Goal: Task Accomplishment & Management: Use online tool/utility

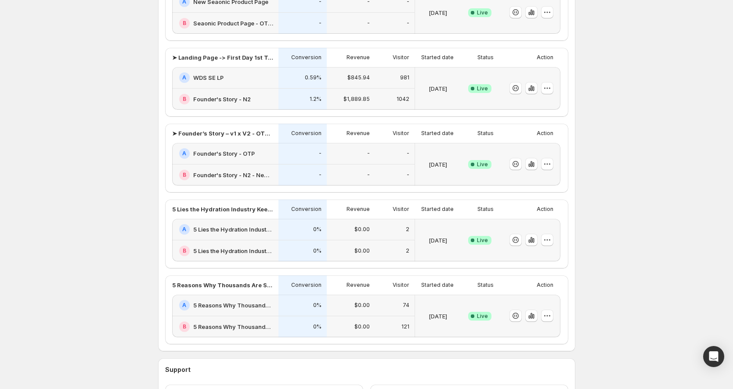
scroll to position [298, 0]
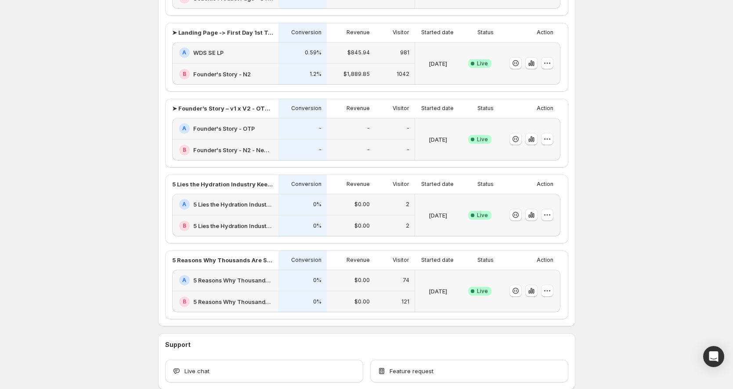
click at [534, 290] on icon "button" at bounding box center [533, 291] width 2 height 5
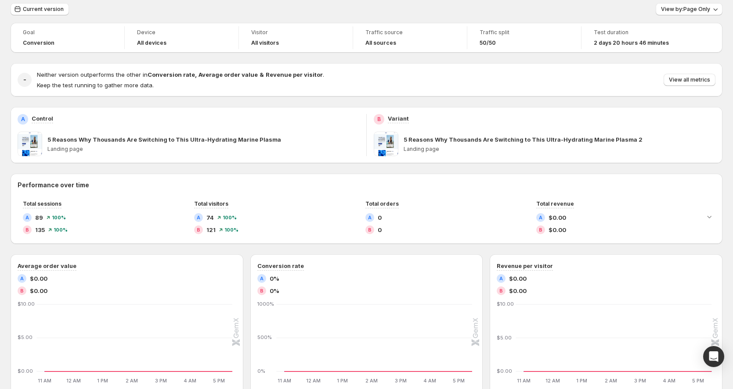
scroll to position [32, 0]
click at [690, 7] on span "View by: Page Only" at bounding box center [685, 7] width 49 height 7
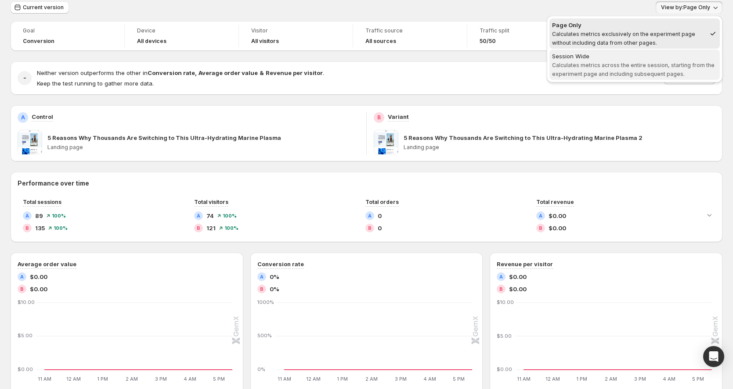
click at [626, 65] on span "Calculates metrics across the entire session, starting from the experiment page…" at bounding box center [633, 69] width 162 height 15
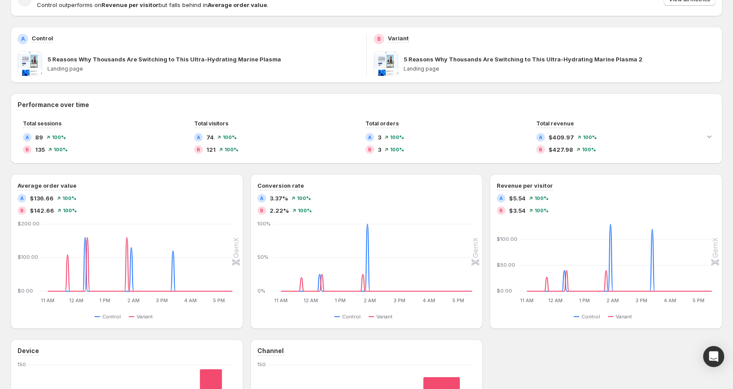
scroll to position [0, 0]
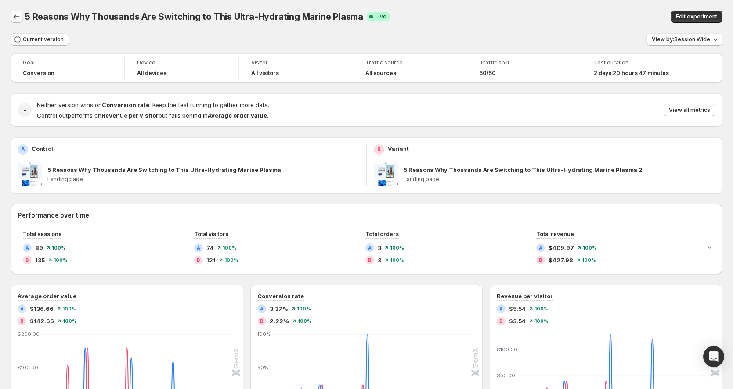
click at [19, 18] on icon "Back" at bounding box center [16, 16] width 9 height 9
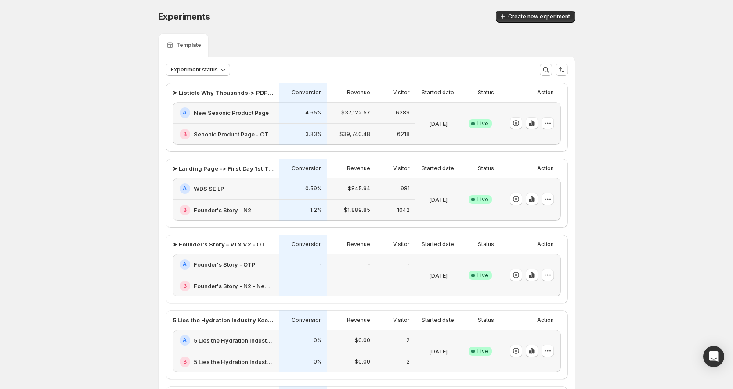
scroll to position [78, 0]
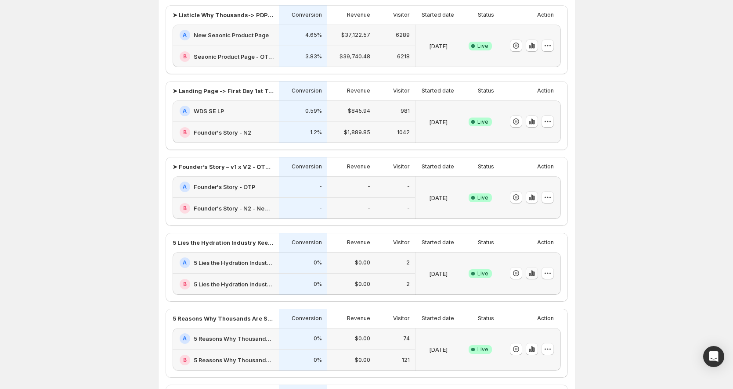
click at [529, 274] on button "button" at bounding box center [531, 273] width 12 height 12
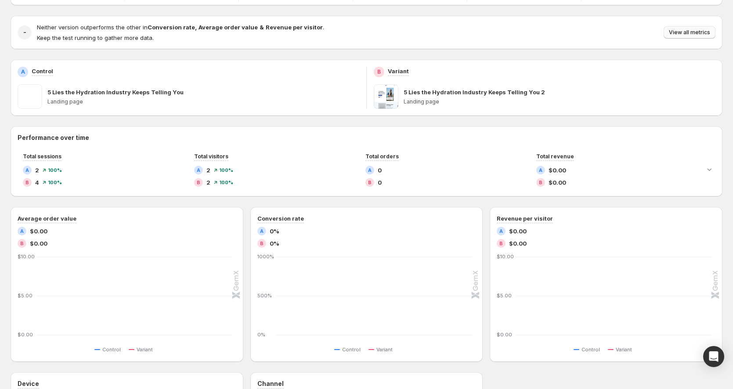
click at [708, 37] on button "View all metrics" at bounding box center [689, 32] width 52 height 12
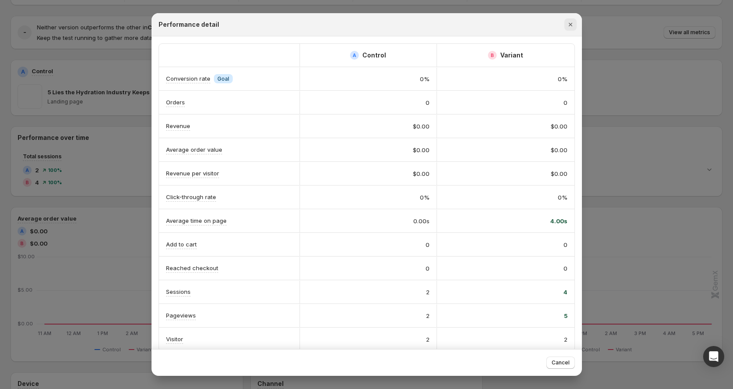
click at [573, 24] on icon "Close" at bounding box center [570, 24] width 9 height 9
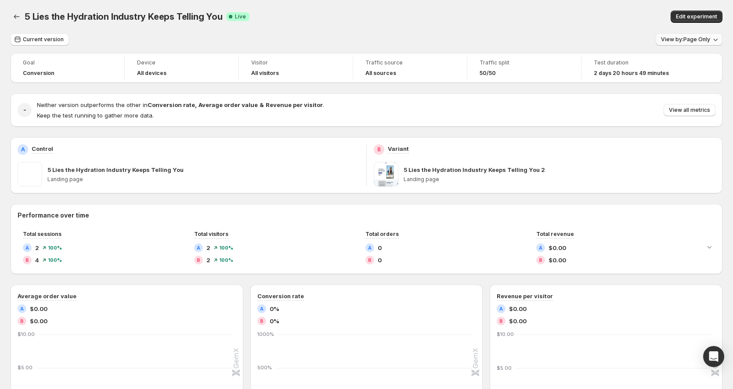
click at [675, 36] on button "View by: Page Only" at bounding box center [688, 39] width 67 height 12
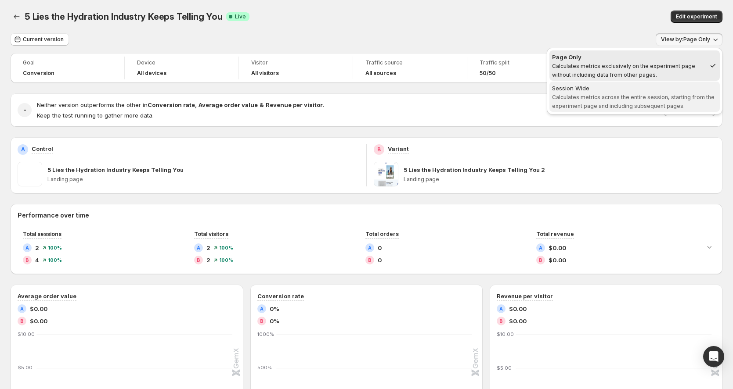
click at [653, 100] on span "Calculates metrics across the entire session, starting from the experiment page…" at bounding box center [633, 101] width 162 height 15
